Goal: Manage account settings

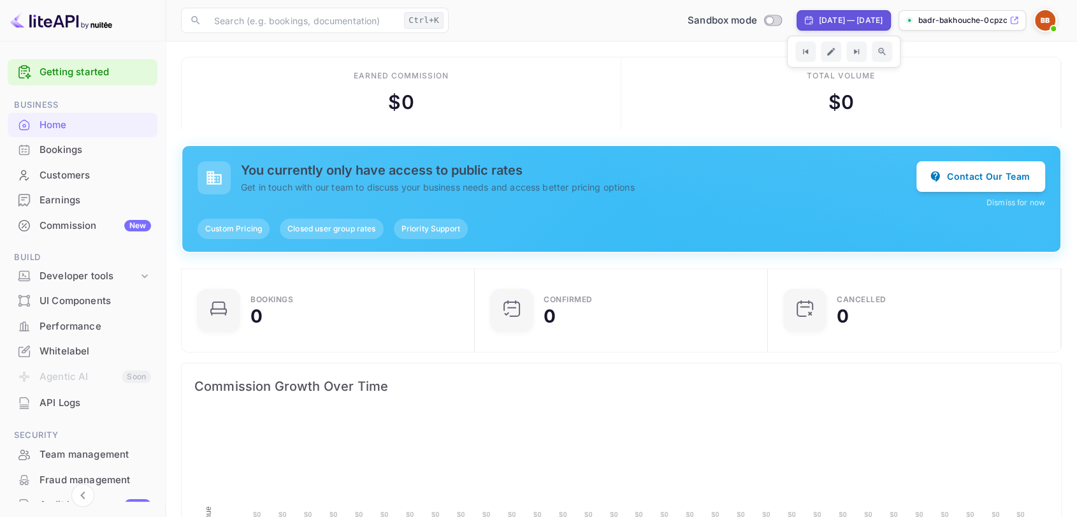
scroll to position [196, 275]
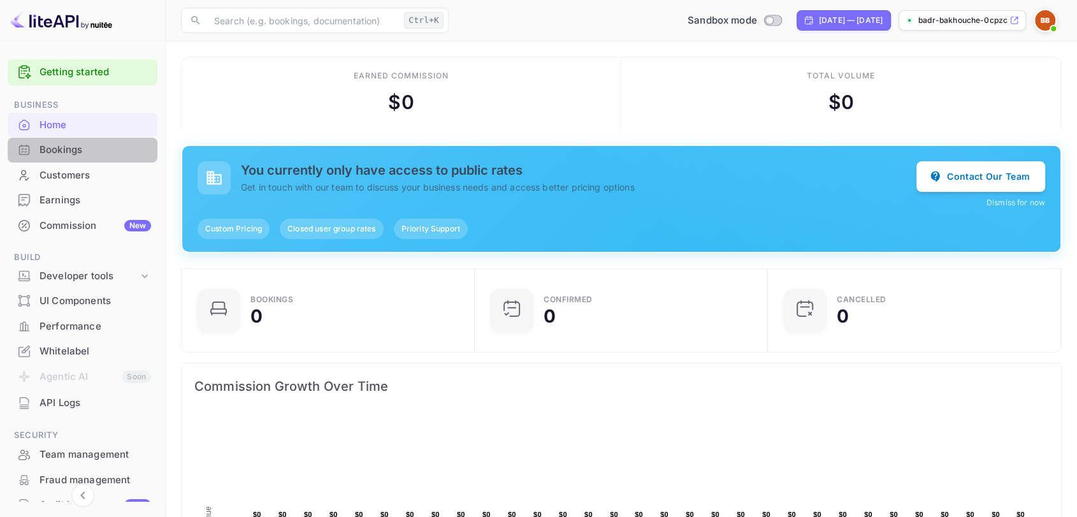
click at [98, 160] on div "Bookings" at bounding box center [83, 150] width 150 height 25
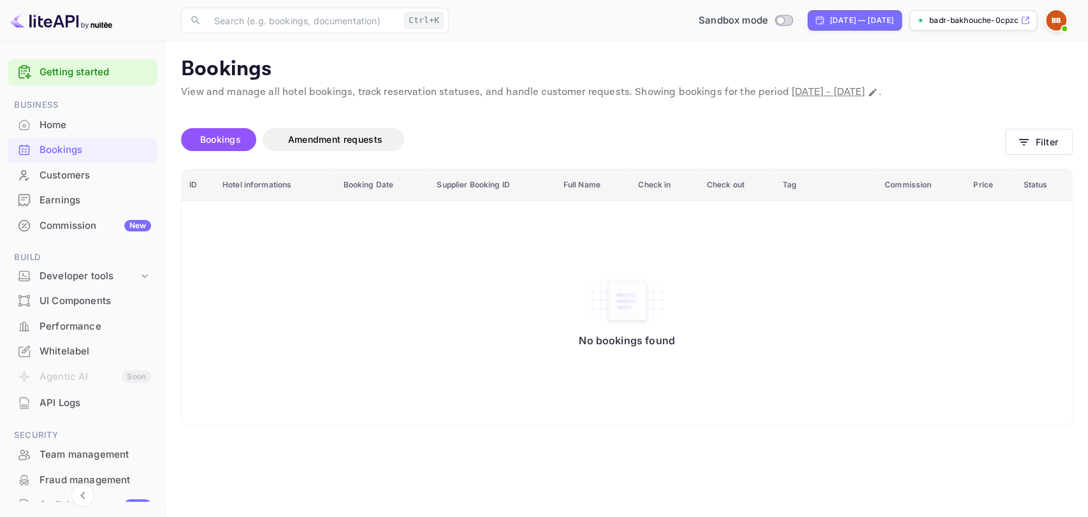
click at [107, 131] on div "Home" at bounding box center [96, 125] width 112 height 15
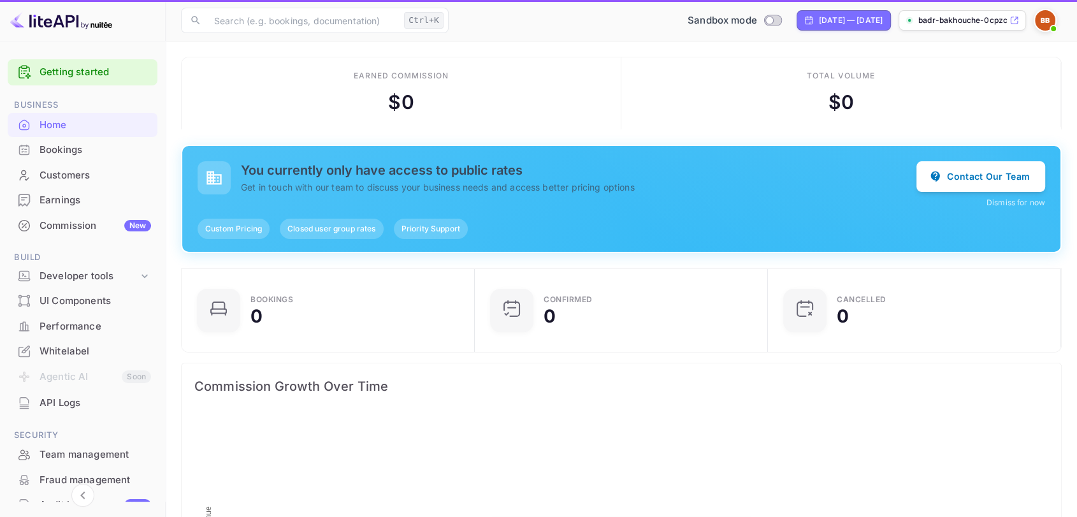
scroll to position [196, 275]
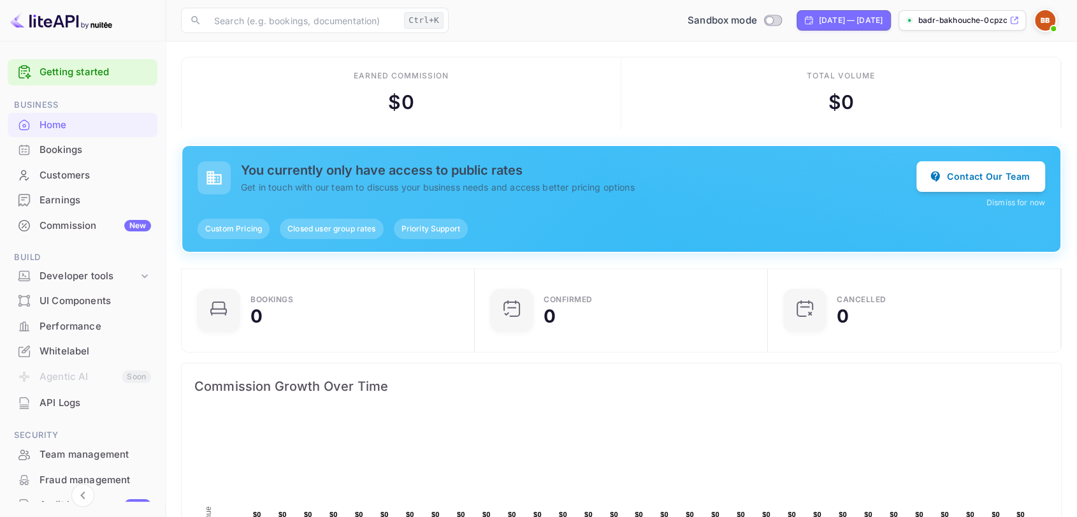
click at [933, 22] on p "badr-bakhouche-0cpzc.n..." at bounding box center [963, 20] width 89 height 11
click at [757, 20] on input "Switch to Production mode" at bounding box center [770, 20] width 26 height 8
checkbox input "false"
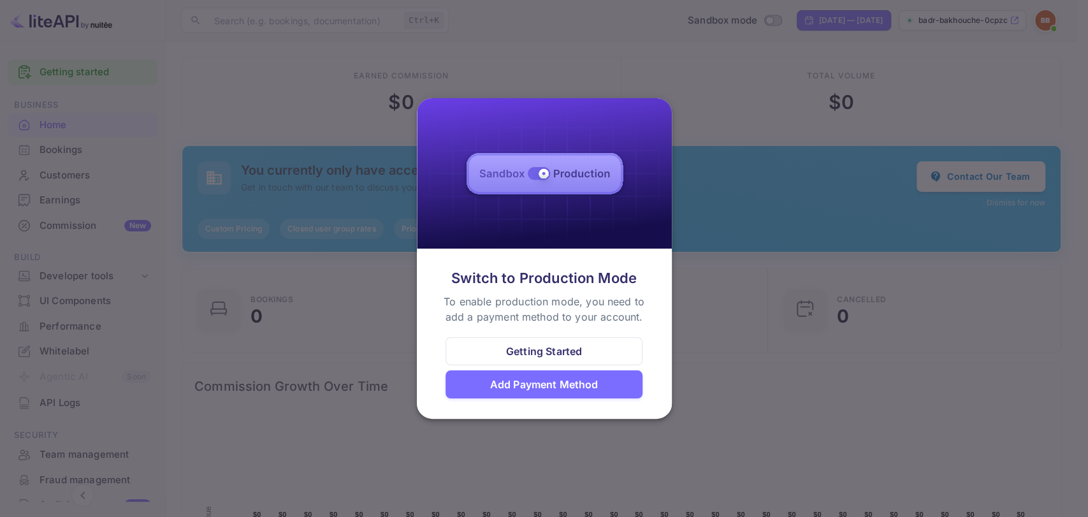
click at [582, 383] on div "Add Payment Method" at bounding box center [544, 384] width 108 height 15
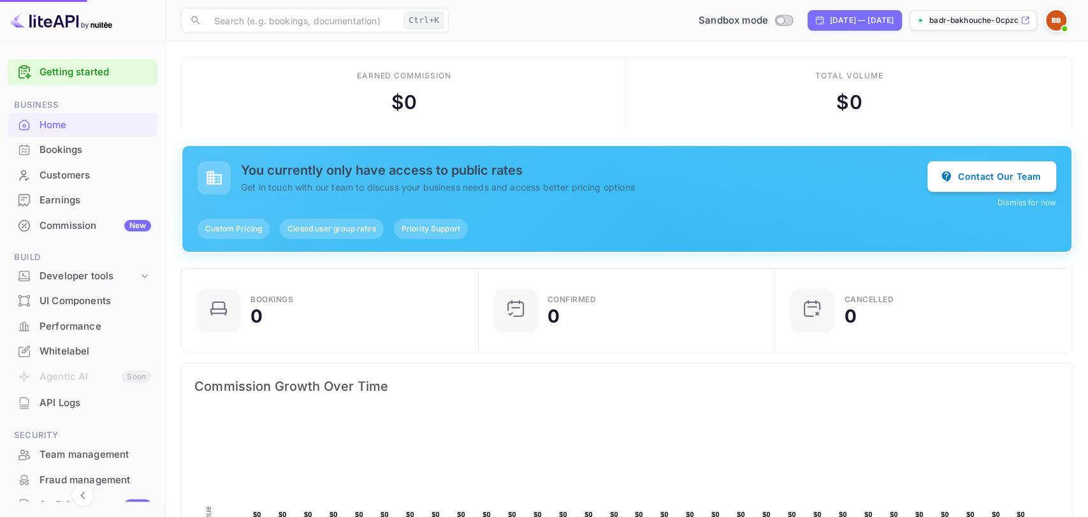
scroll to position [11, 11]
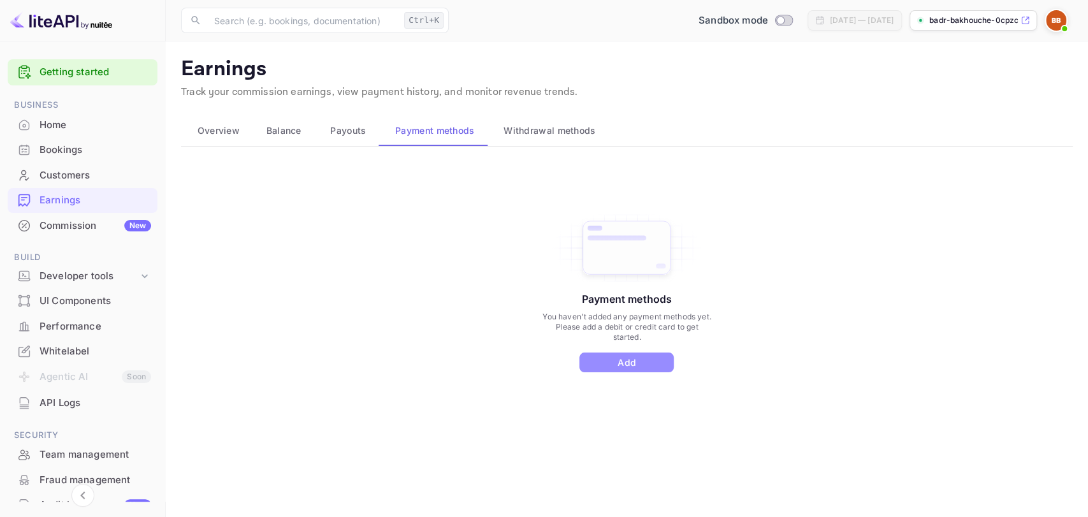
click at [635, 356] on button "Add" at bounding box center [627, 363] width 94 height 20
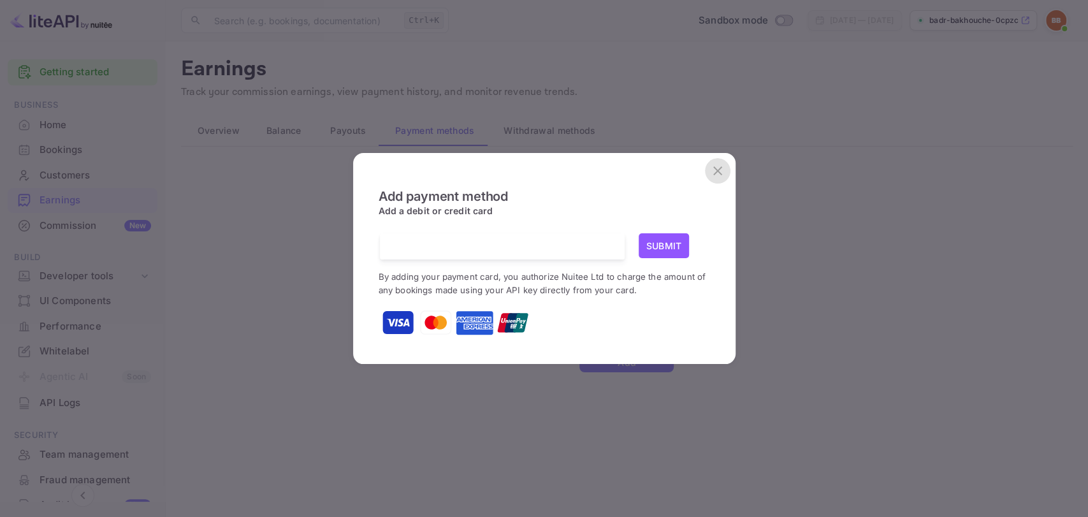
click at [723, 159] on button "close" at bounding box center [718, 171] width 26 height 26
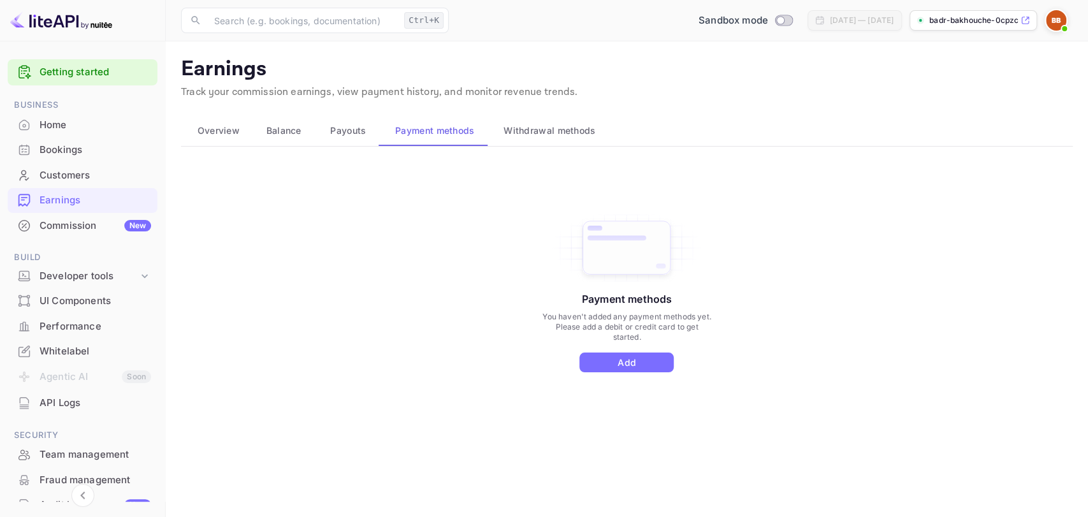
click at [1060, 25] on span at bounding box center [1064, 28] width 13 height 13
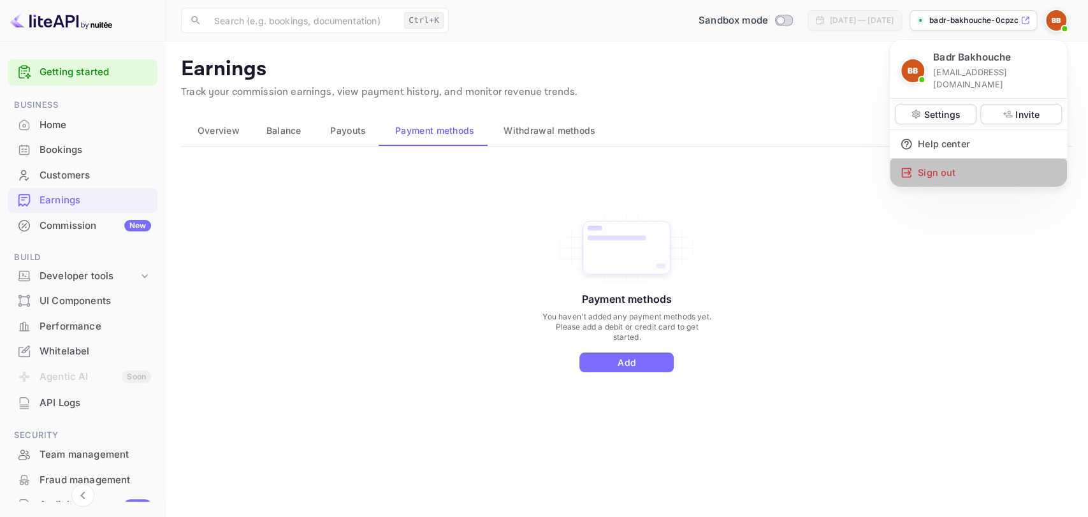
click at [982, 159] on div "Sign out" at bounding box center [978, 173] width 177 height 28
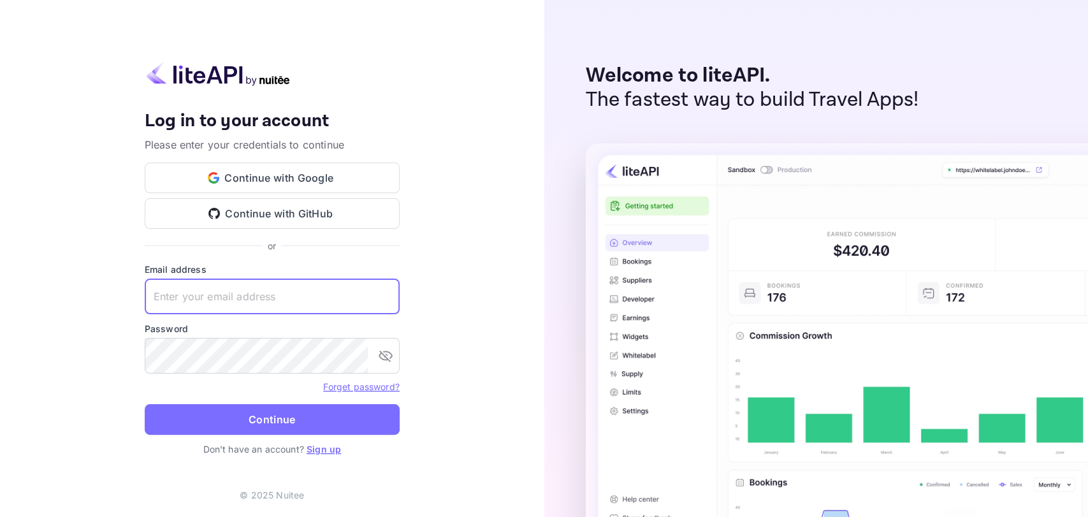
click at [205, 302] on input "text" at bounding box center [272, 297] width 255 height 36
type input "[EMAIL_ADDRESS][DOMAIN_NAME]"
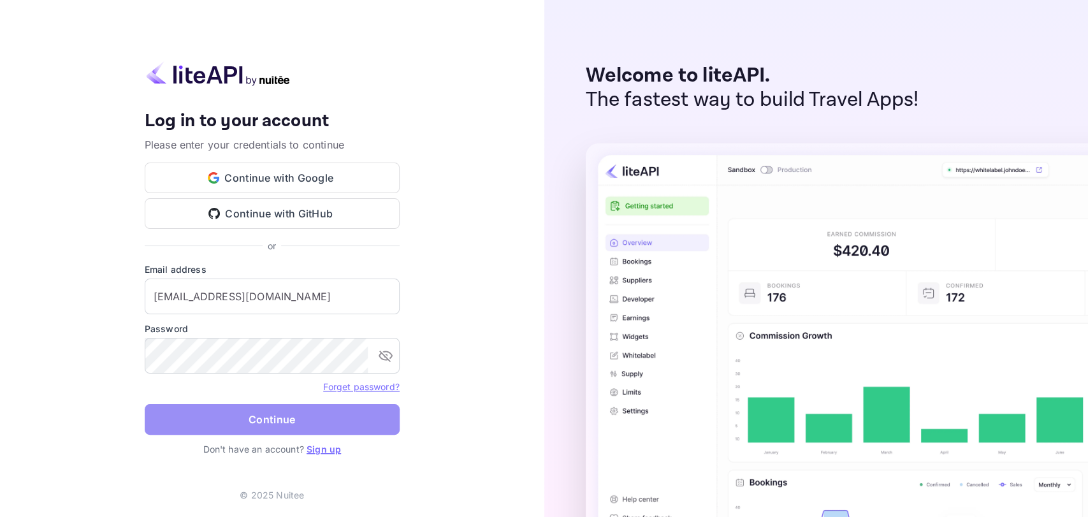
click at [339, 427] on button "Continue" at bounding box center [272, 419] width 255 height 31
